Goal: Download file/media

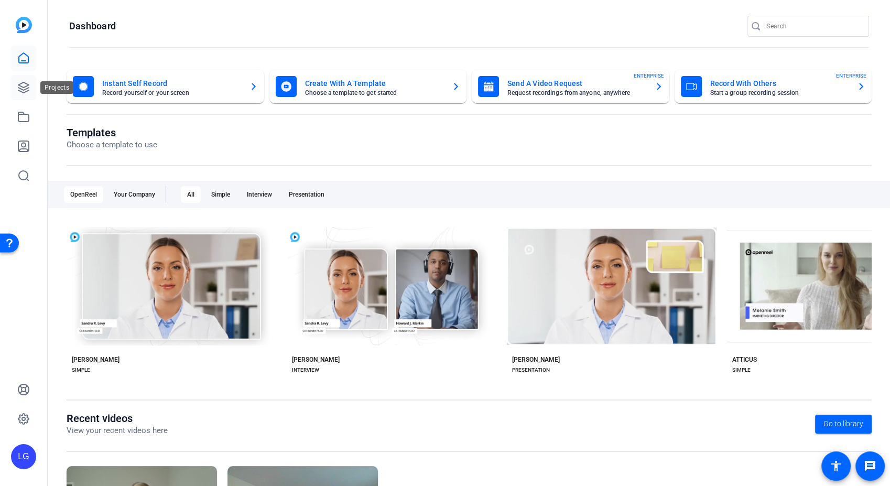
click at [25, 87] on icon at bounding box center [23, 87] width 10 height 10
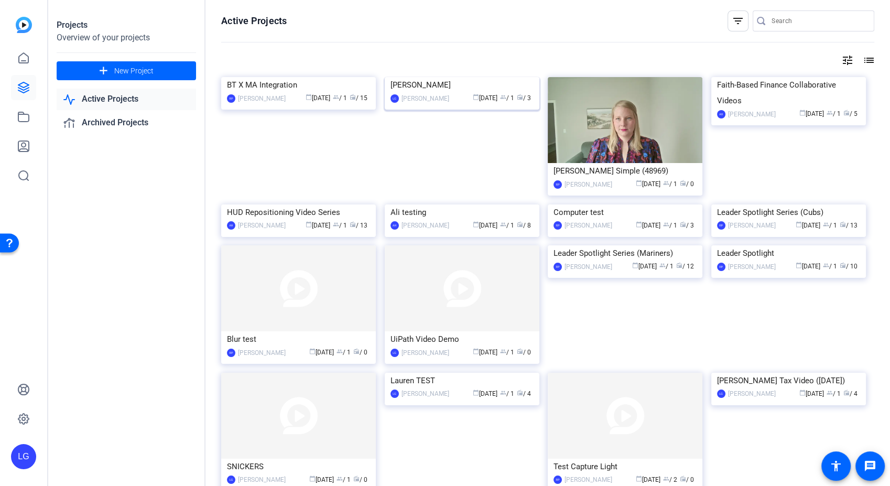
click at [428, 89] on div "[PERSON_NAME]" at bounding box center [462, 85] width 143 height 16
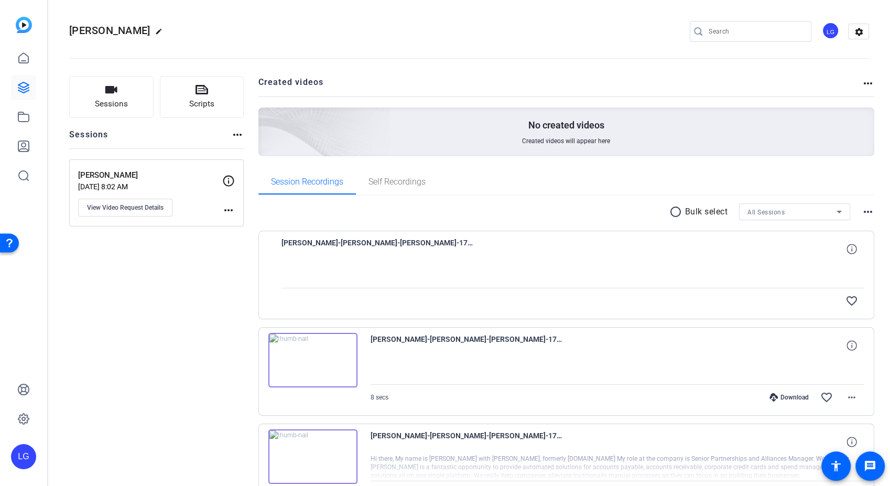
scroll to position [72, 0]
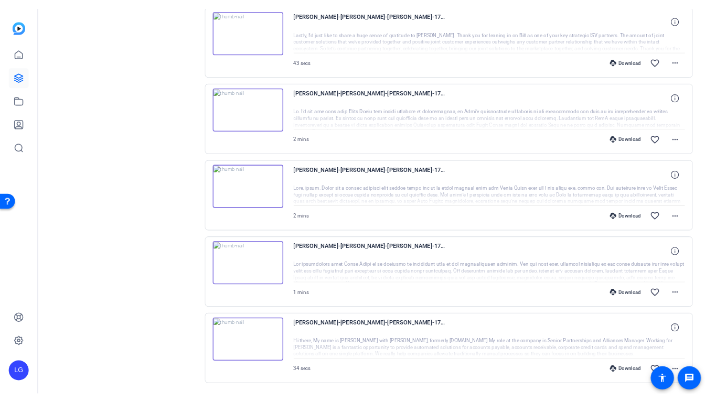
scroll to position [264, 0]
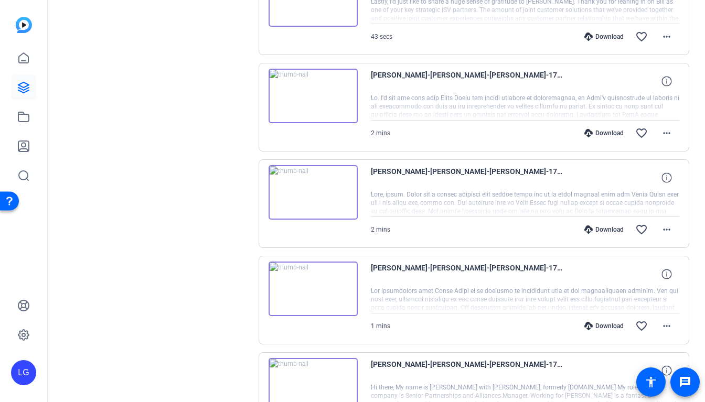
click at [147, 108] on div "Sessions Scripts Sessions more_horiz [PERSON_NAME] [DATE] 8:02 AM View Video Re…" at bounding box center [156, 143] width 175 height 663
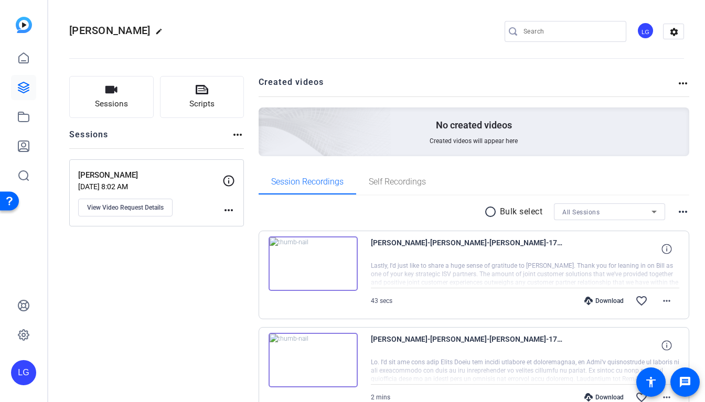
scroll to position [116, 0]
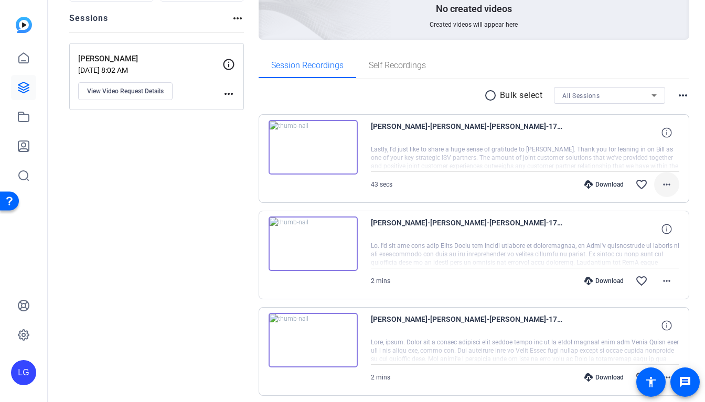
click at [660, 184] on mat-icon "more_horiz" at bounding box center [666, 184] width 13 height 13
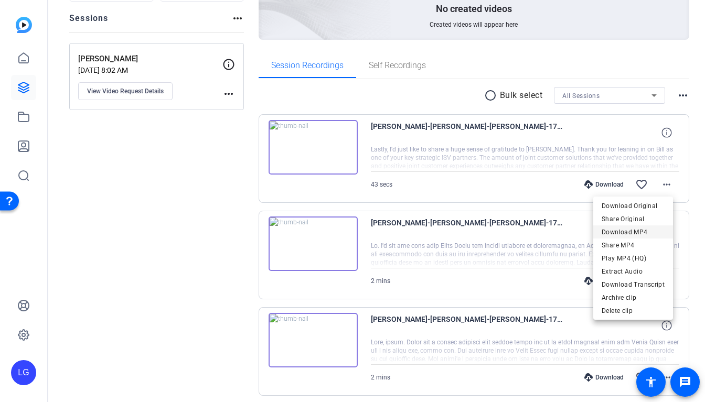
click at [660, 231] on span "Download MP4" at bounding box center [632, 232] width 63 height 13
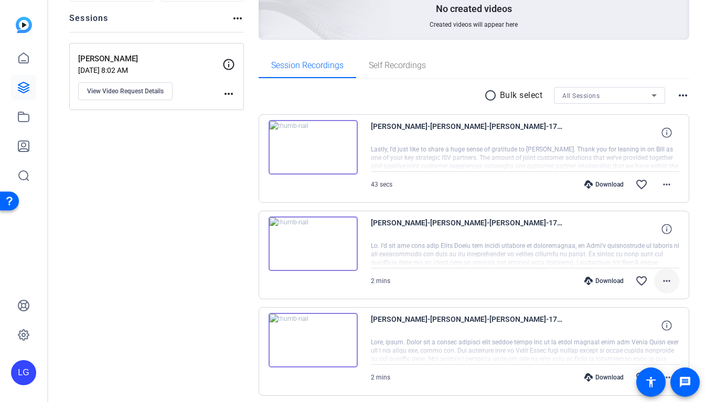
click at [662, 282] on mat-icon "more_horiz" at bounding box center [666, 281] width 13 height 13
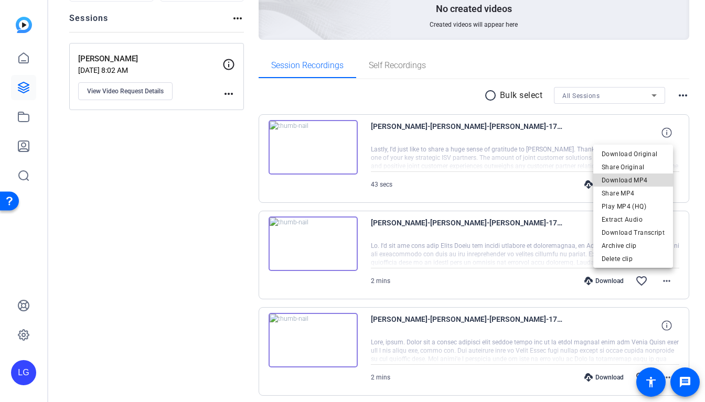
click at [635, 177] on span "Download MP4" at bounding box center [632, 180] width 63 height 13
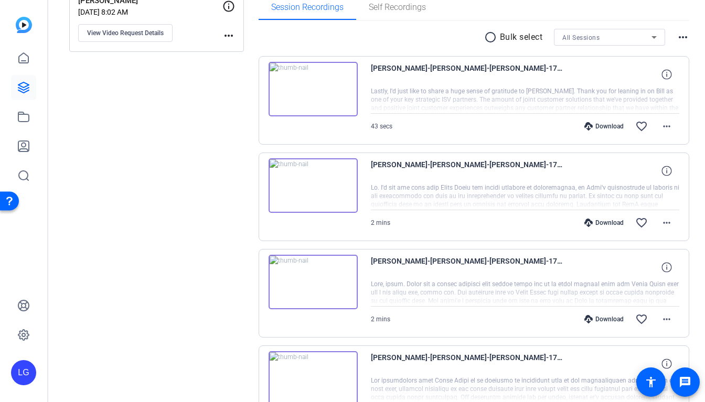
scroll to position [233, 0]
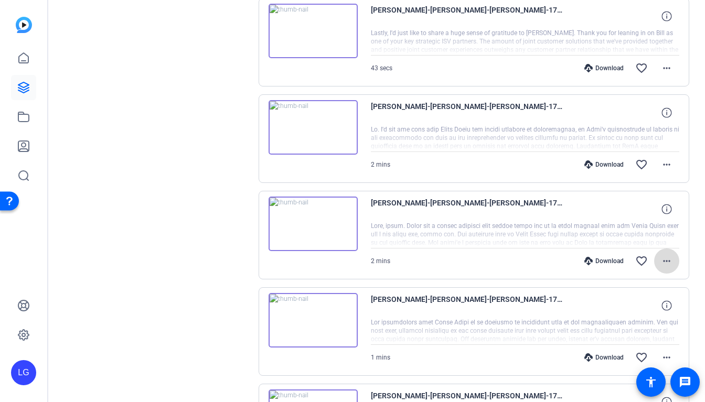
click at [662, 261] on mat-icon "more_horiz" at bounding box center [666, 261] width 13 height 13
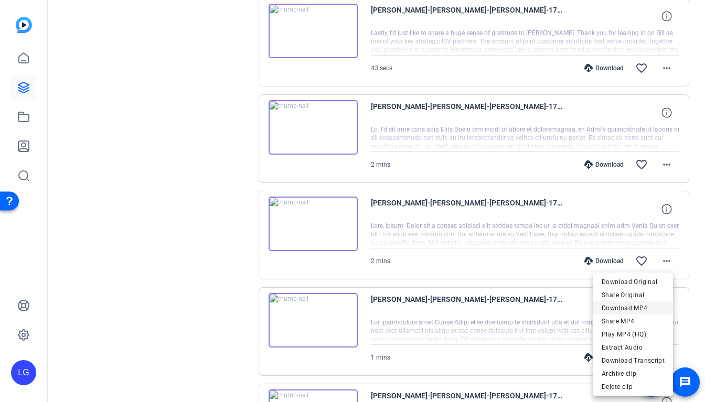
click at [625, 305] on span "Download MP4" at bounding box center [632, 308] width 63 height 13
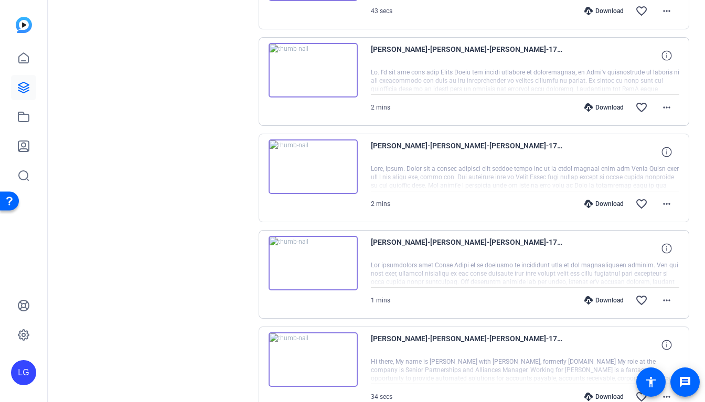
scroll to position [348, 0]
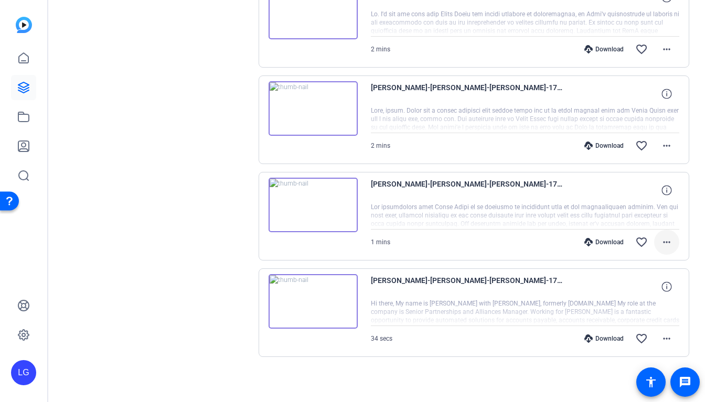
click at [663, 241] on mat-icon "more_horiz" at bounding box center [666, 242] width 13 height 13
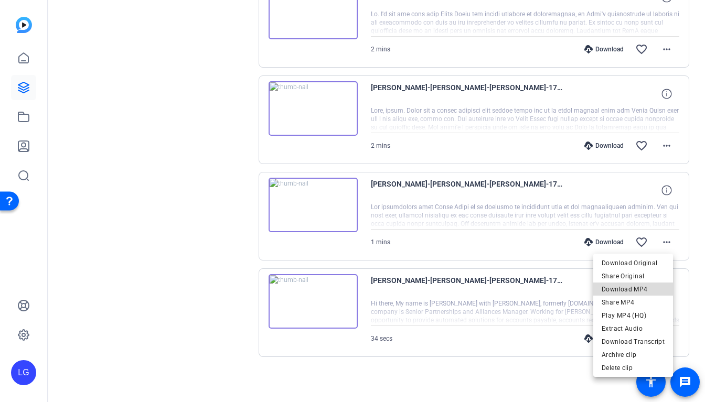
click at [645, 289] on span "Download MP4" at bounding box center [632, 289] width 63 height 13
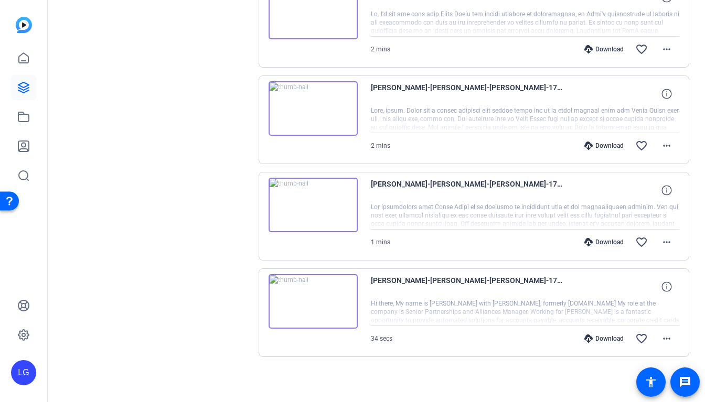
drag, startPoint x: 186, startPoint y: 199, endPoint x: 273, endPoint y: 251, distance: 101.3
click at [186, 199] on div "Sessions Scripts Sessions more_horiz [PERSON_NAME] [DATE] 8:02 AM View Video Re…" at bounding box center [156, 59] width 175 height 663
click at [664, 338] on mat-icon "more_horiz" at bounding box center [666, 338] width 13 height 13
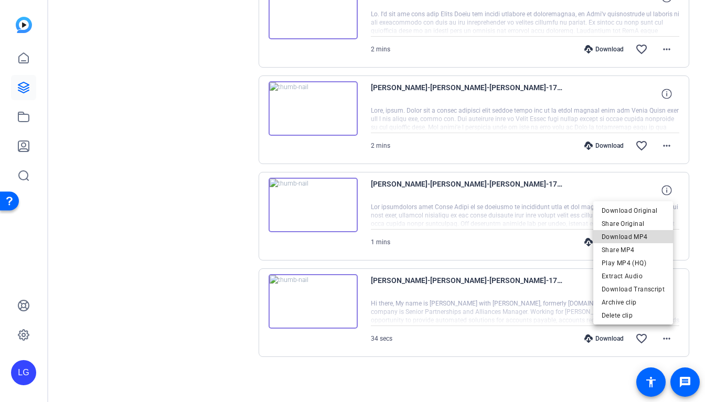
click at [653, 236] on span "Download MP4" at bounding box center [632, 237] width 63 height 13
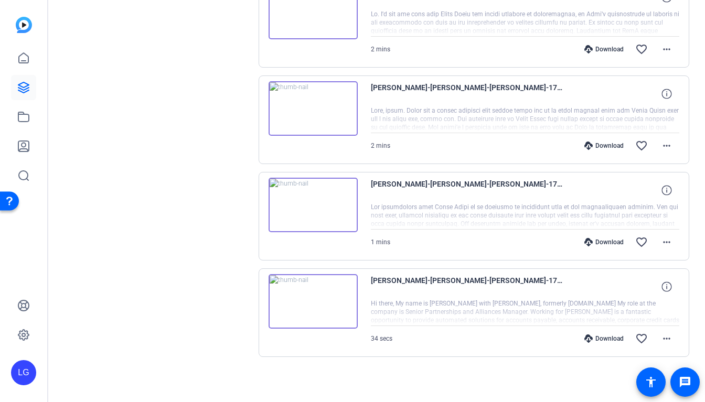
click at [176, 146] on div "Sessions Scripts Sessions more_horiz [PERSON_NAME] [DATE] 8:02 AM View Video Re…" at bounding box center [156, 59] width 175 height 663
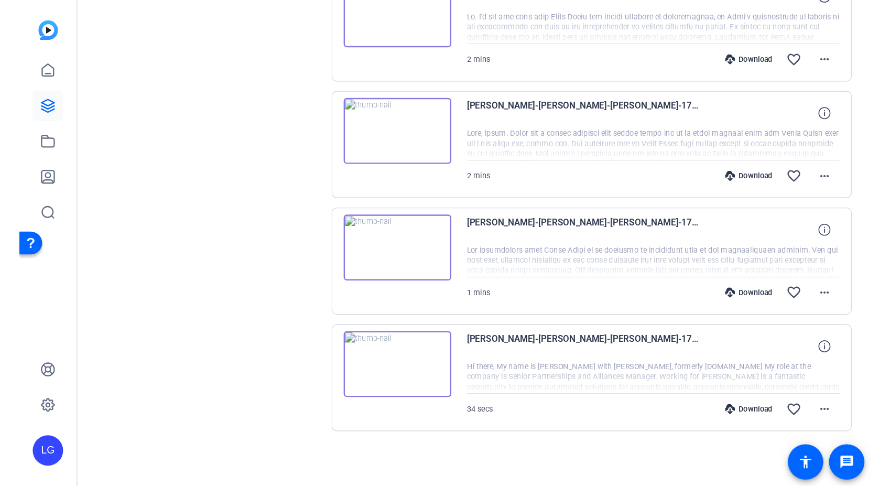
scroll to position [0, 0]
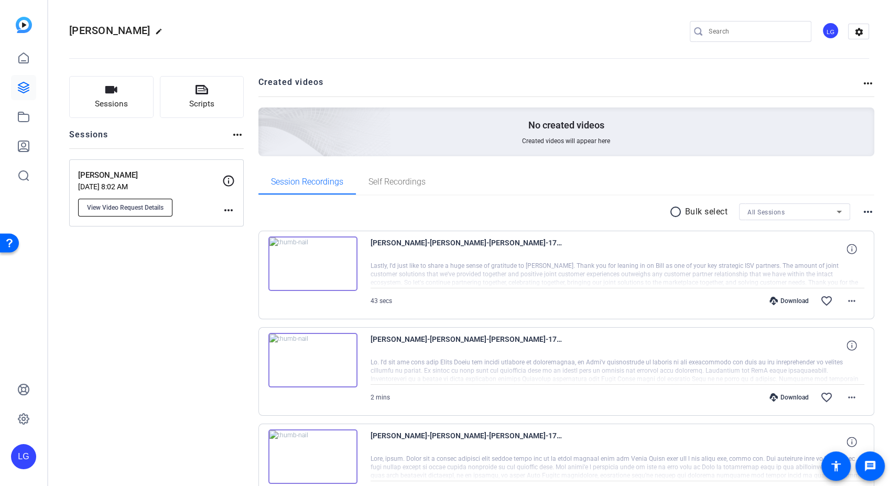
click at [150, 212] on button "View Video Request Details" at bounding box center [125, 208] width 94 height 18
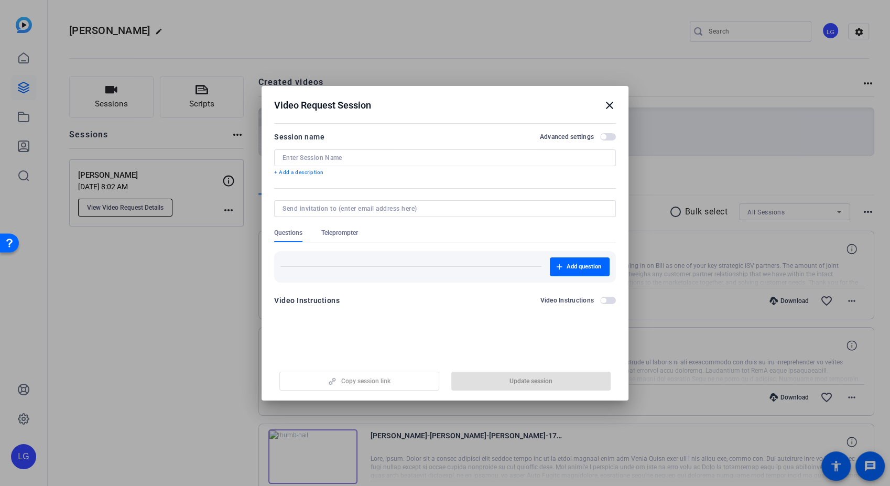
type input "[PERSON_NAME]"
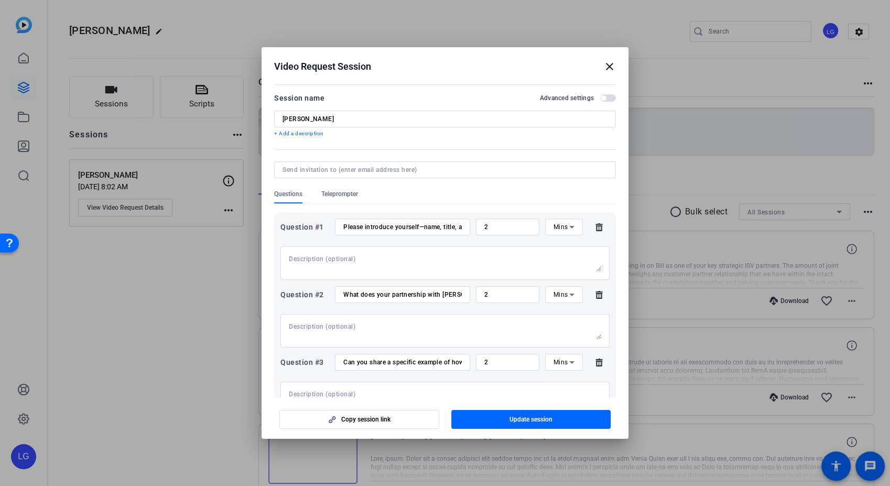
click at [352, 224] on input "Please introduce yourself—name, title, and the company you represent. Briefly d…" at bounding box center [402, 227] width 118 height 8
click at [349, 224] on input "Please introduce yourself—name, title, and the company you represent. Briefly d…" at bounding box center [402, 227] width 118 height 8
drag, startPoint x: 612, startPoint y: 67, endPoint x: 607, endPoint y: 66, distance: 5.9
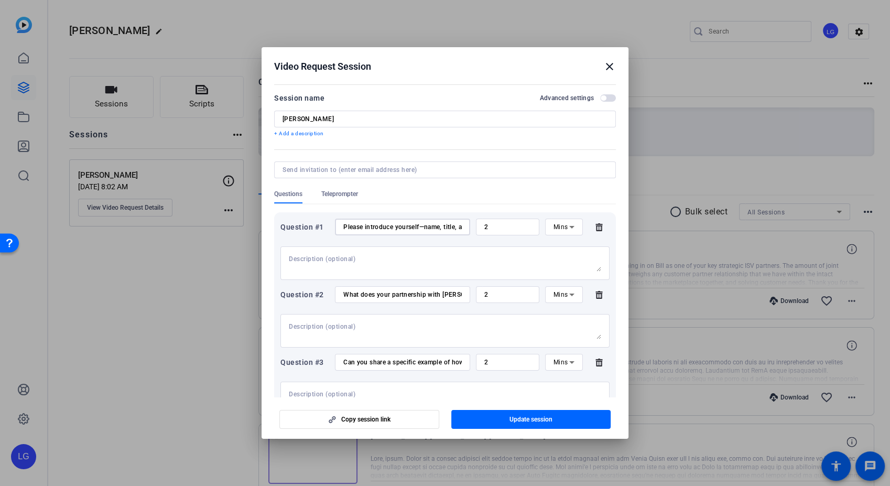
click at [612, 66] on mat-icon "close" at bounding box center [610, 66] width 13 height 13
